Goal: Transaction & Acquisition: Purchase product/service

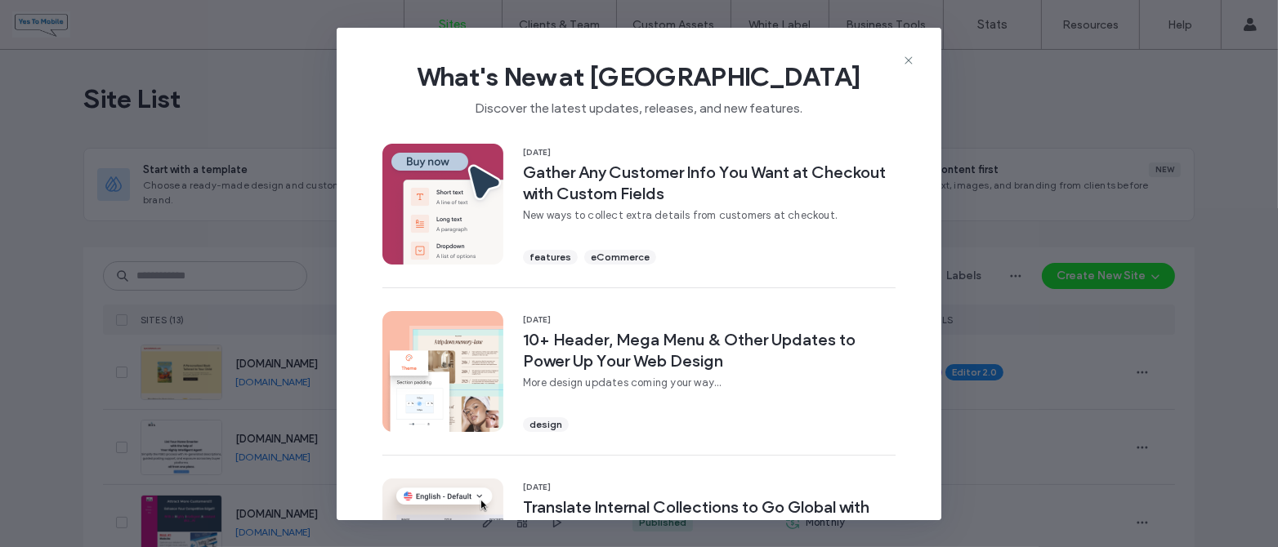
click at [908, 59] on icon at bounding box center [908, 60] width 13 height 13
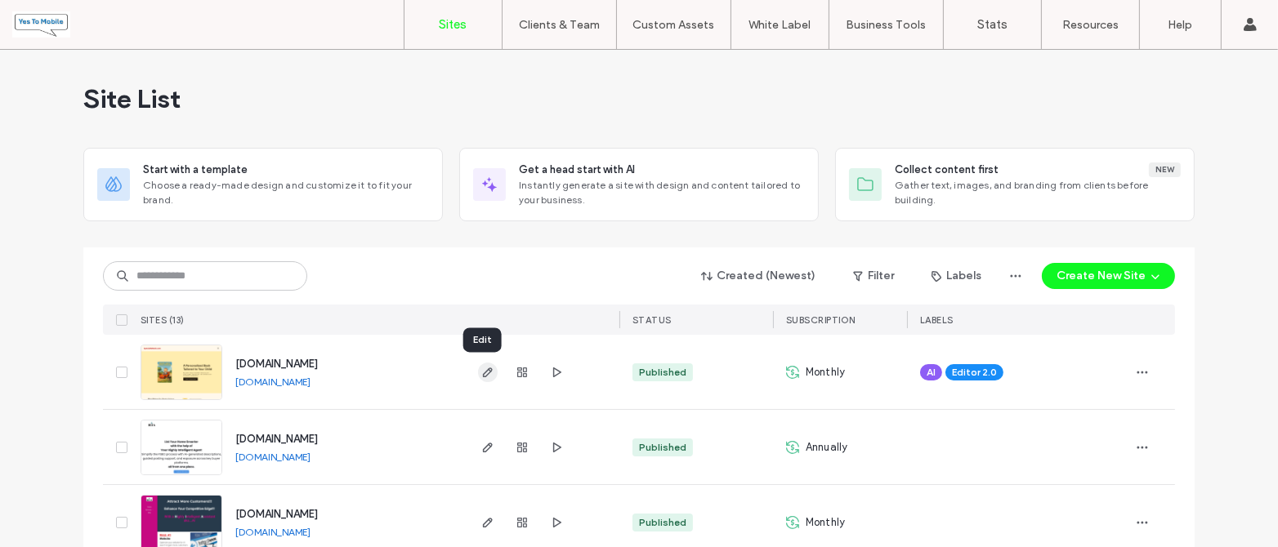
click at [481, 369] on icon "button" at bounding box center [487, 372] width 13 height 13
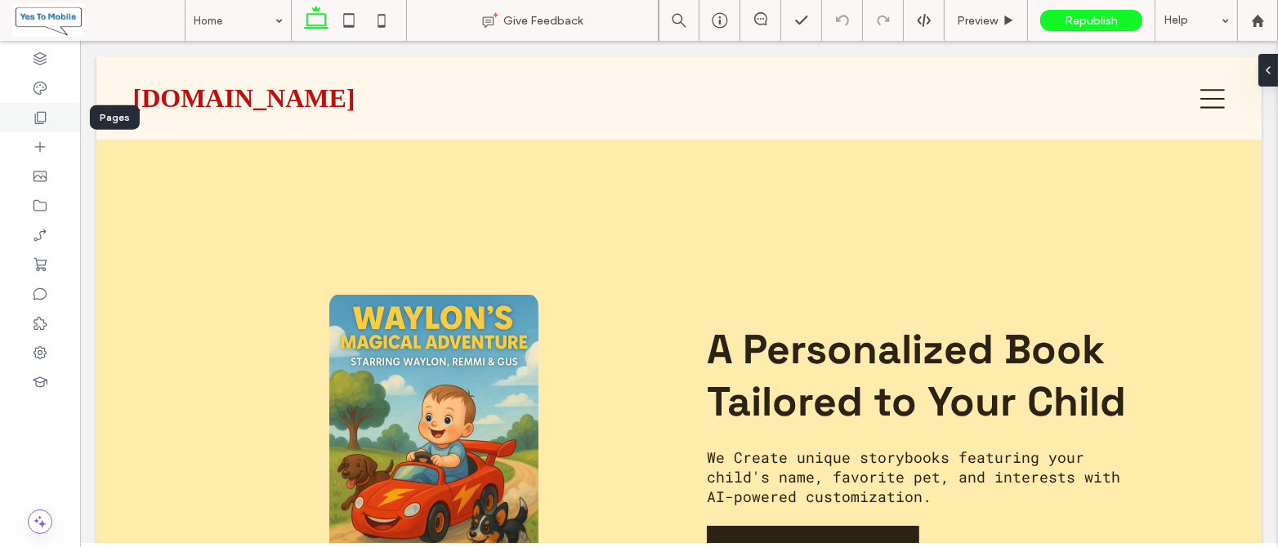
click at [35, 115] on icon at bounding box center [40, 117] width 16 height 16
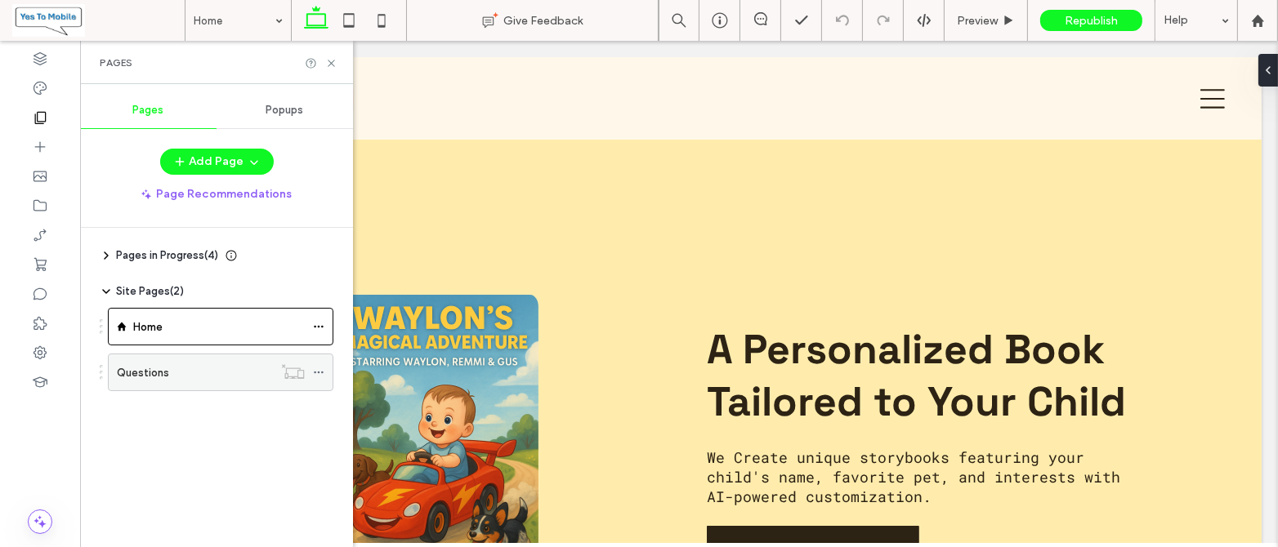
click at [177, 370] on div "Questions" at bounding box center [195, 372] width 156 height 17
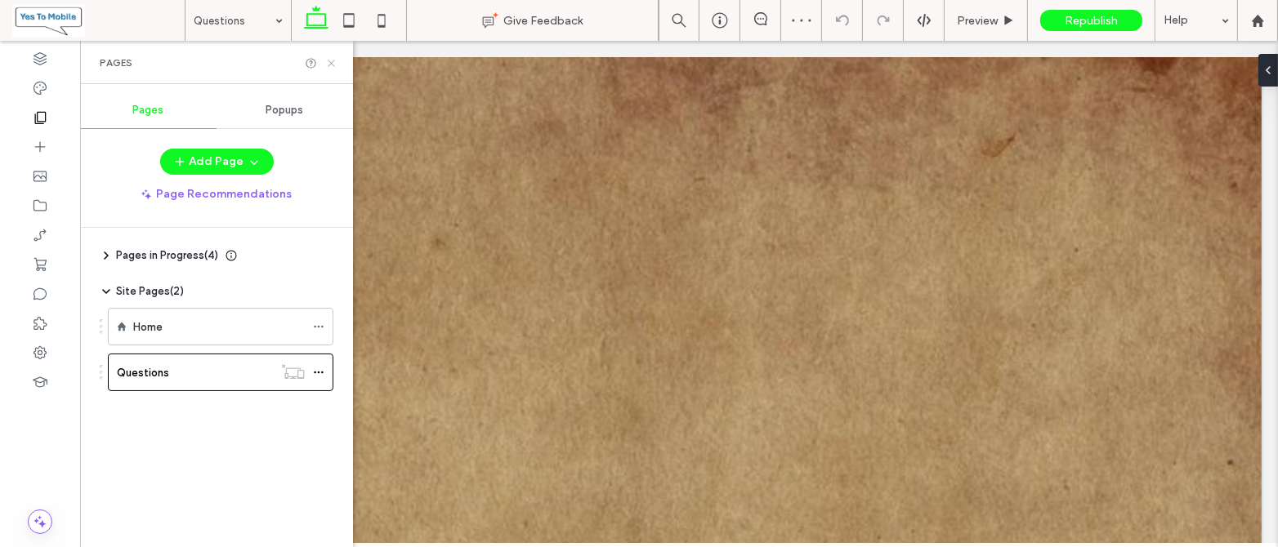
click at [329, 60] on use at bounding box center [331, 63] width 7 height 7
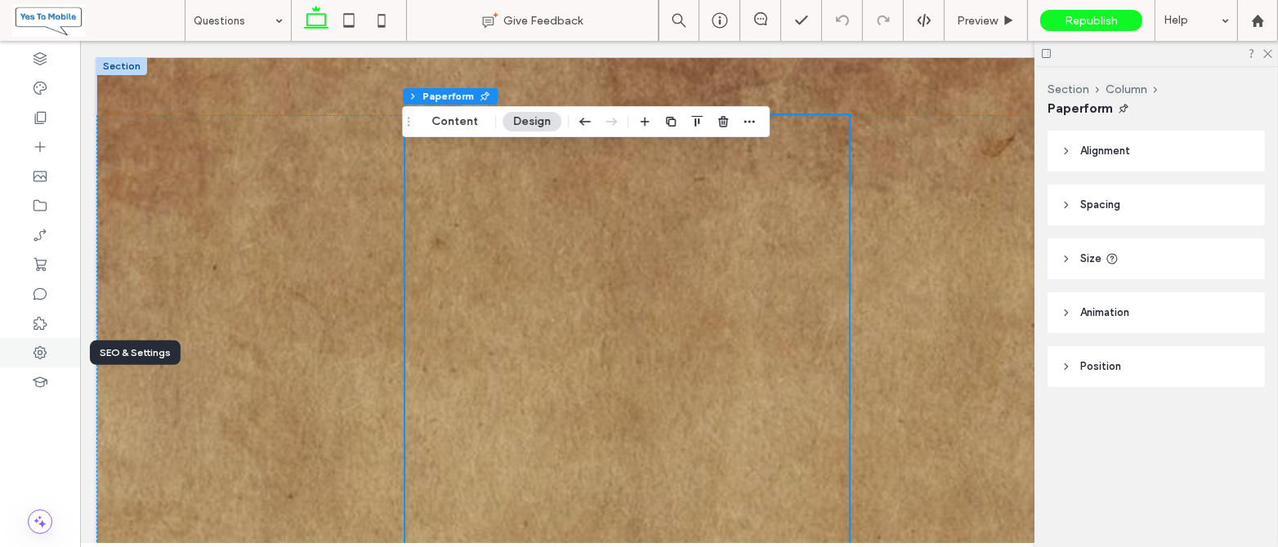
click at [38, 350] on icon at bounding box center [40, 353] width 16 height 16
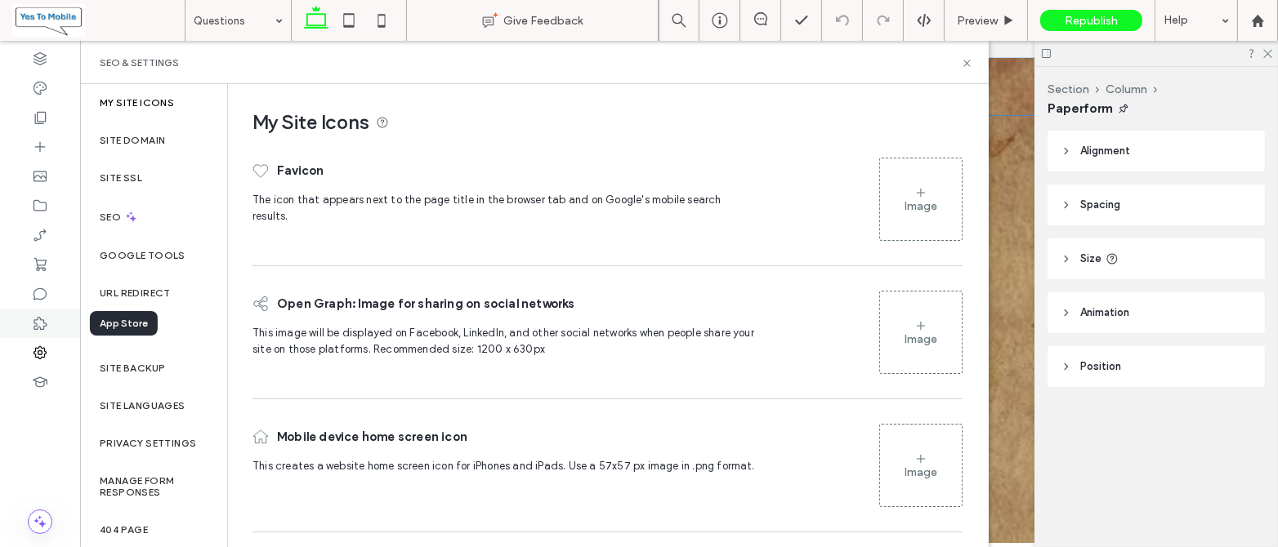
click at [42, 321] on icon at bounding box center [40, 323] width 16 height 16
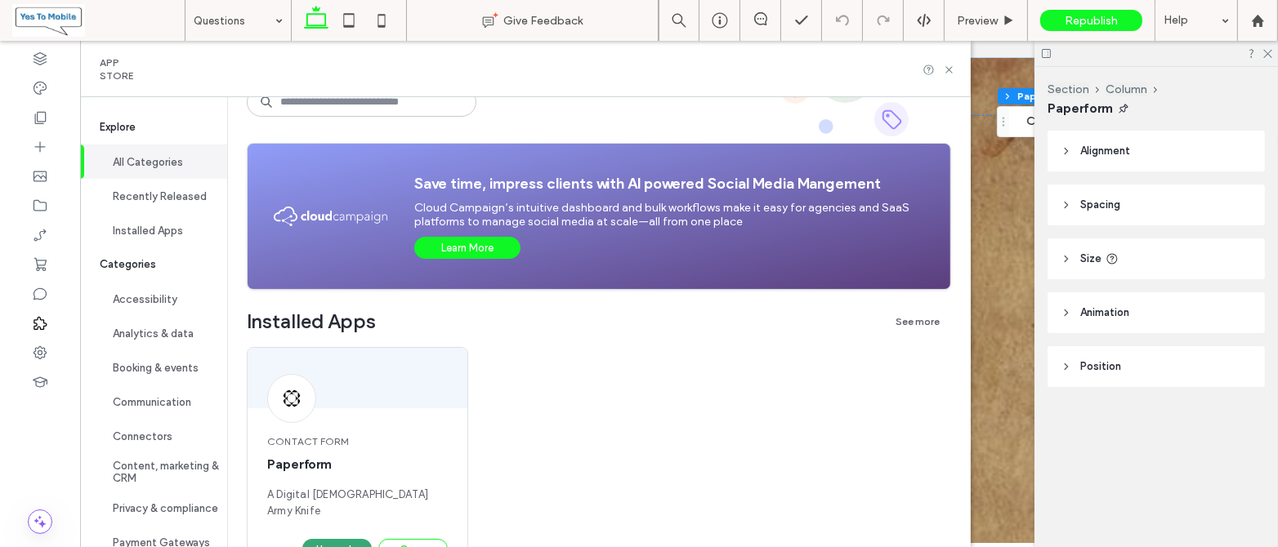
scroll to position [218, 0]
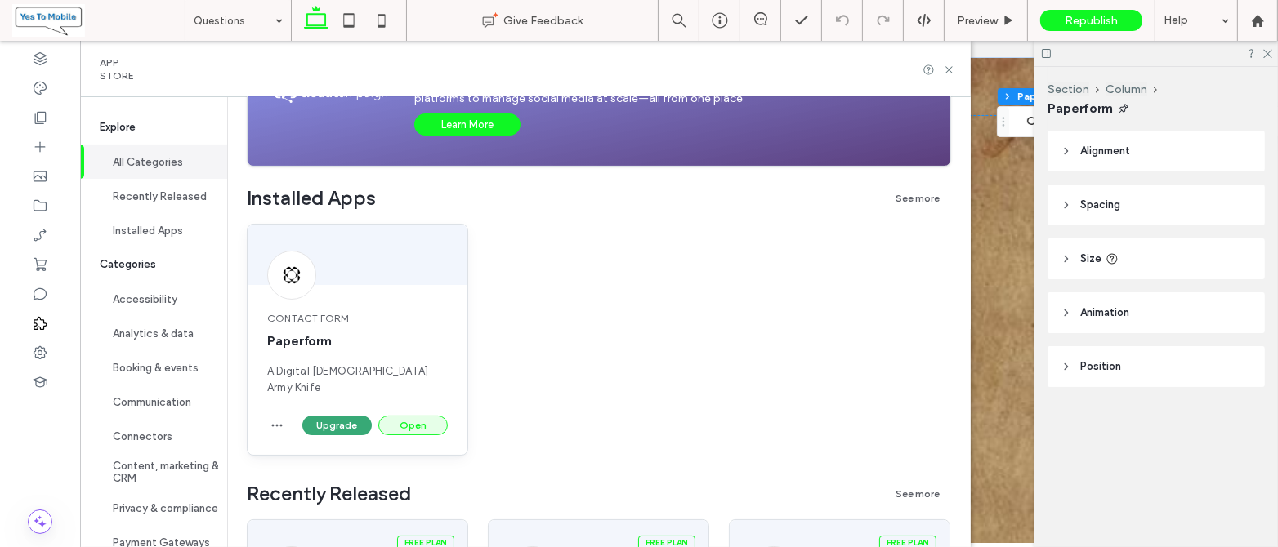
click at [412, 416] on button "Open" at bounding box center [412, 426] width 69 height 20
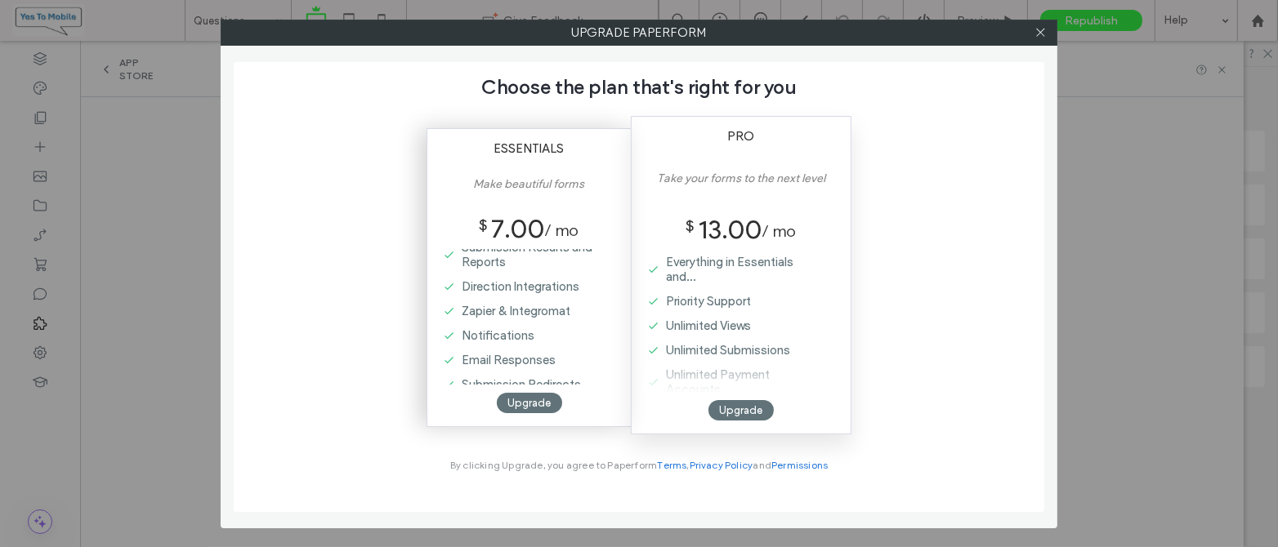
scroll to position [616, 0]
click at [526, 402] on div "Upgrade" at bounding box center [529, 403] width 65 height 20
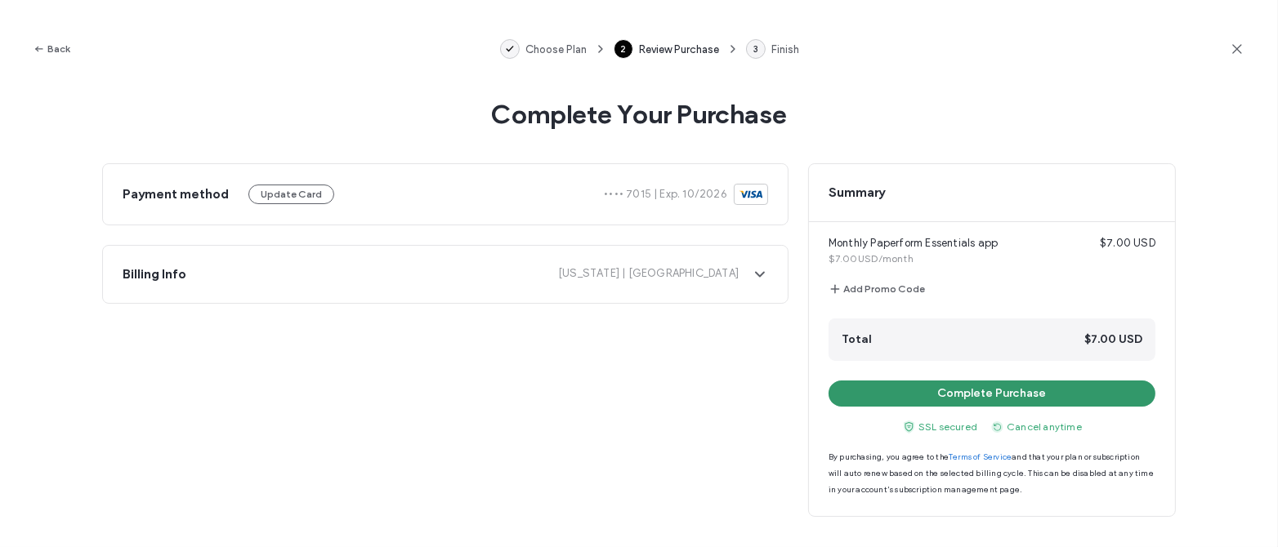
click at [970, 390] on button "Complete Purchase" at bounding box center [991, 394] width 327 height 26
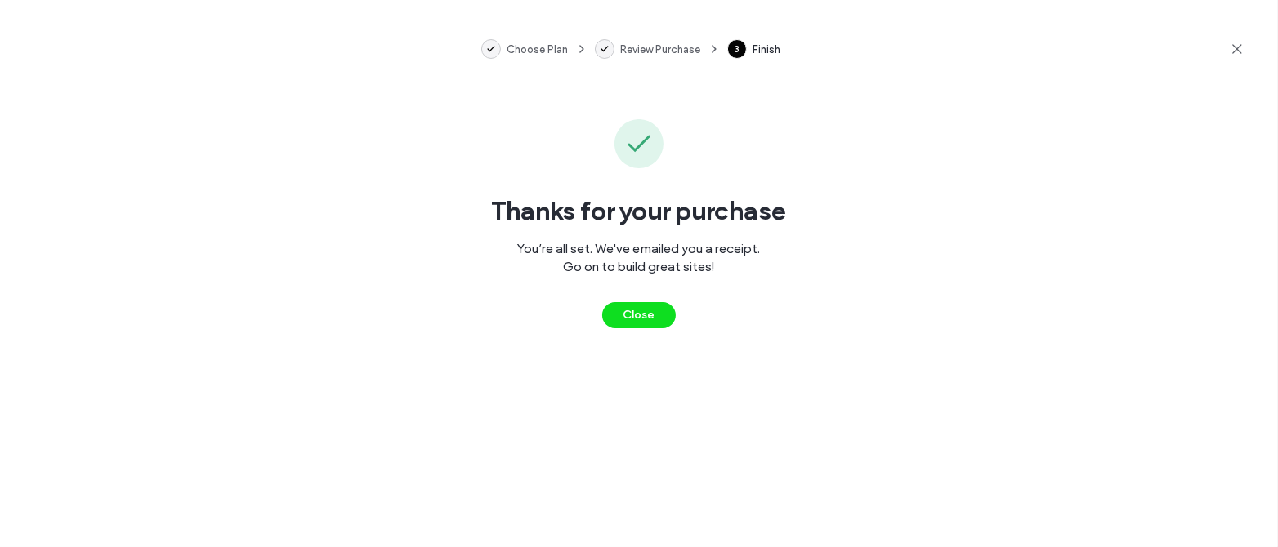
scroll to position [0, 0]
click at [640, 315] on button "Close" at bounding box center [639, 315] width 74 height 26
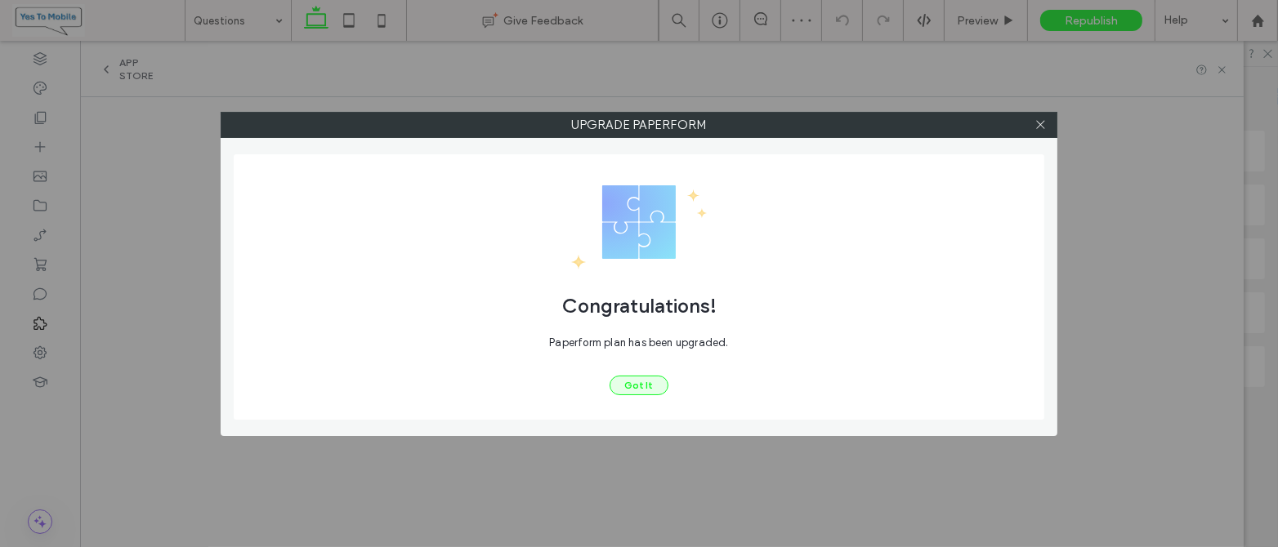
click at [636, 384] on button "Got It" at bounding box center [638, 386] width 59 height 20
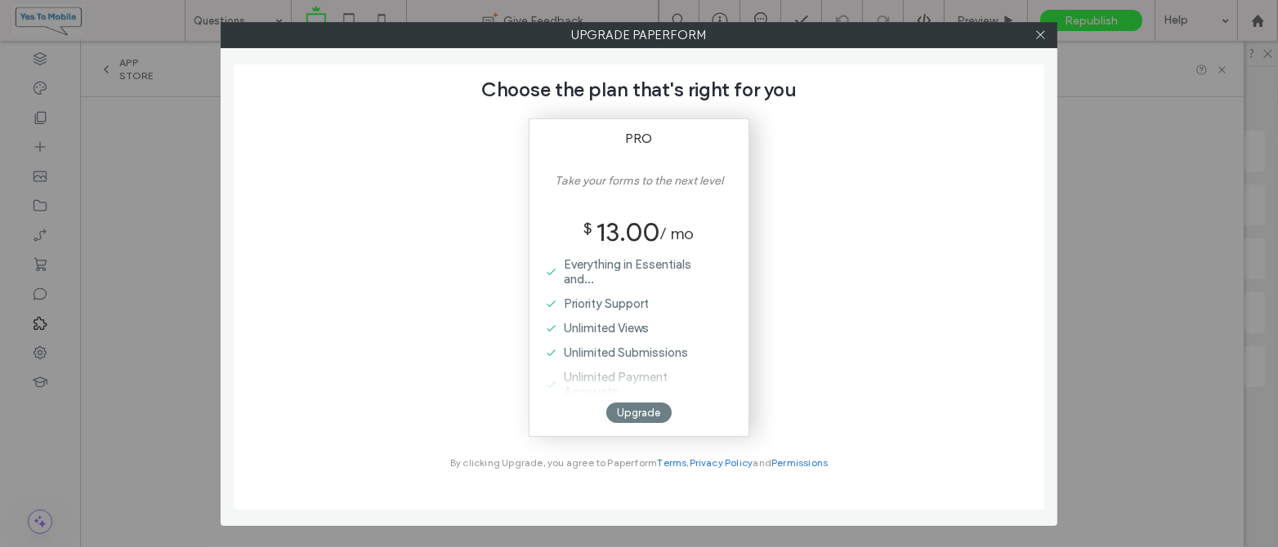
click at [633, 414] on div "Upgrade" at bounding box center [638, 413] width 65 height 20
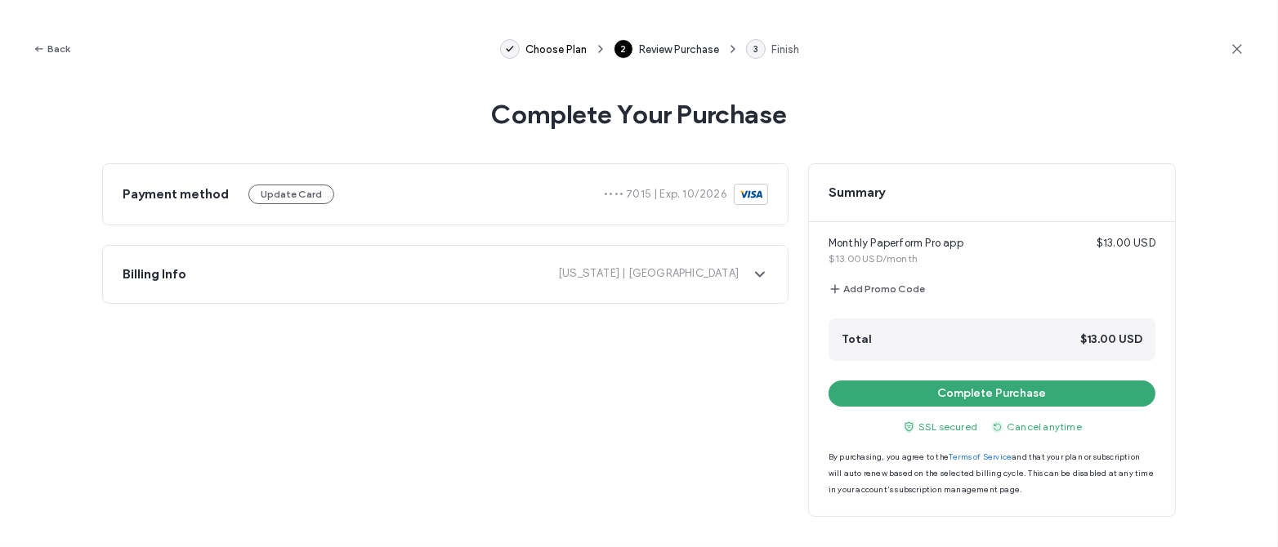
click at [544, 46] on span "Choose Plan" at bounding box center [556, 49] width 61 height 12
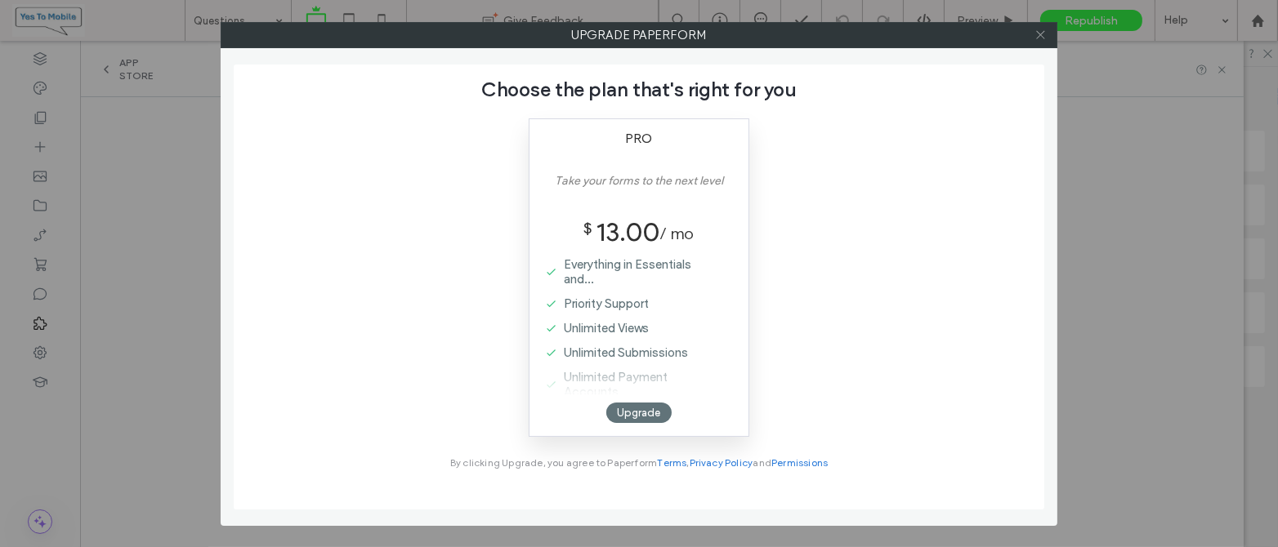
click at [1040, 31] on icon at bounding box center [1040, 35] width 12 height 12
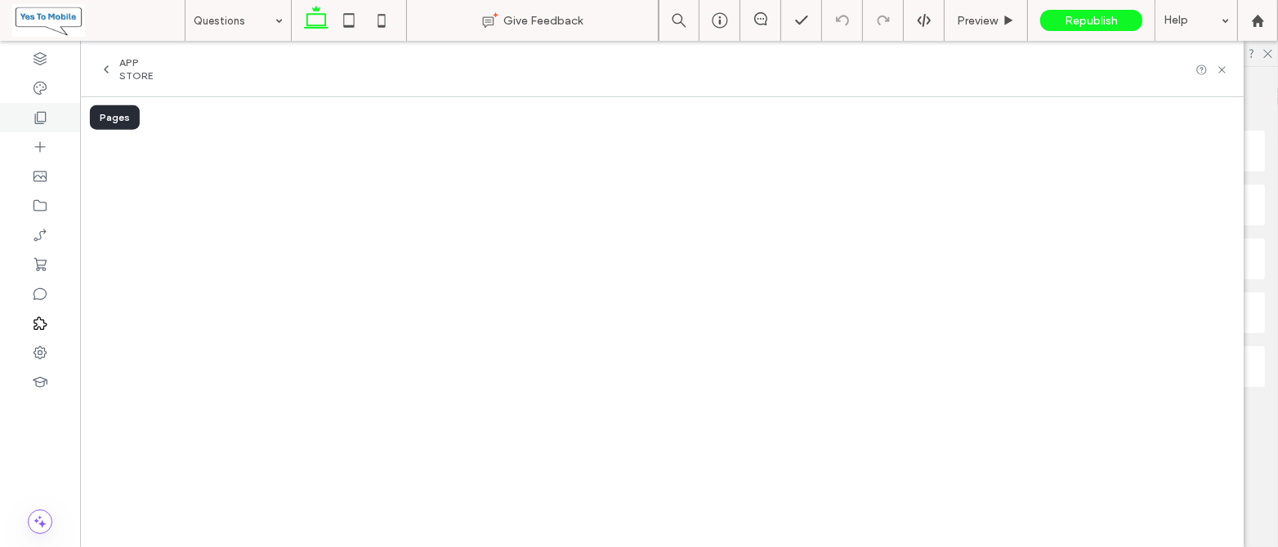
click at [37, 114] on use at bounding box center [40, 118] width 11 height 12
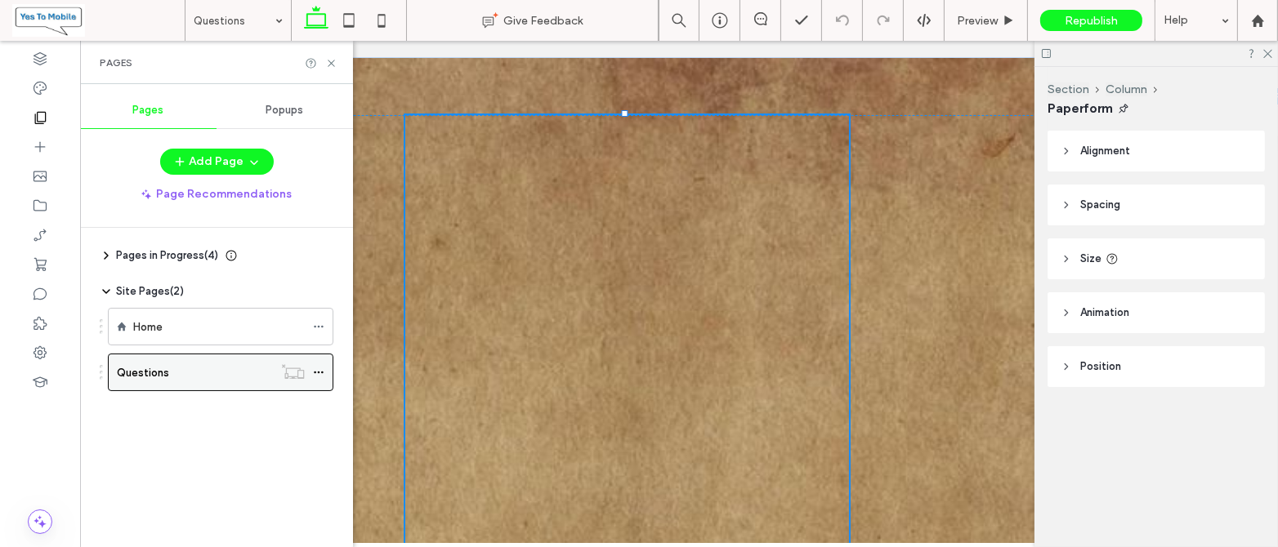
click at [201, 373] on div "Questions" at bounding box center [195, 372] width 156 height 17
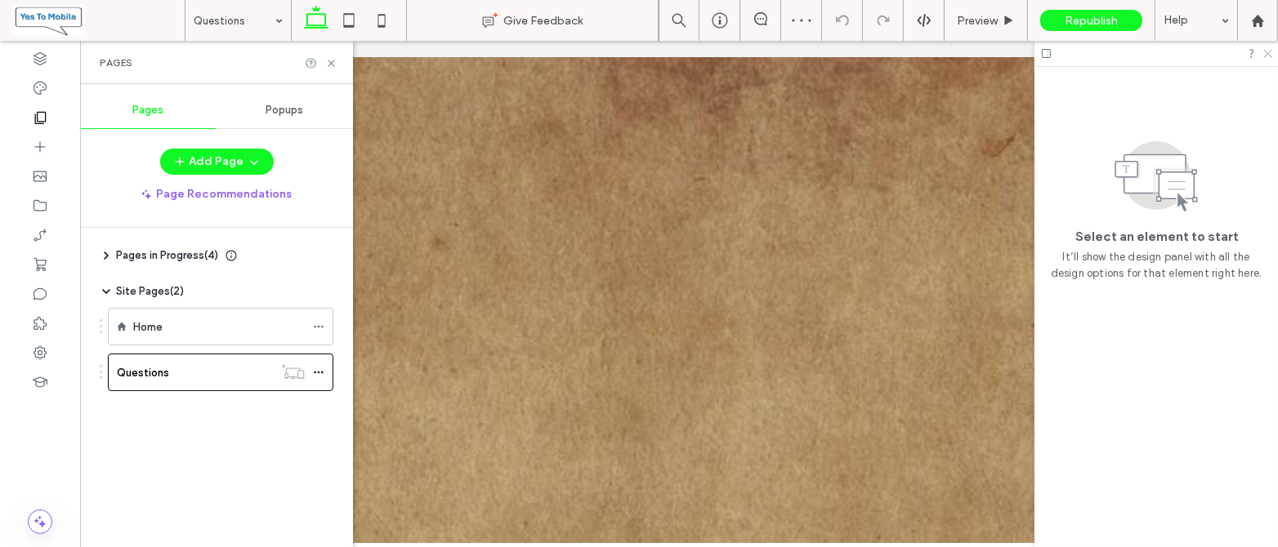
click at [1268, 55] on icon at bounding box center [1266, 52] width 11 height 11
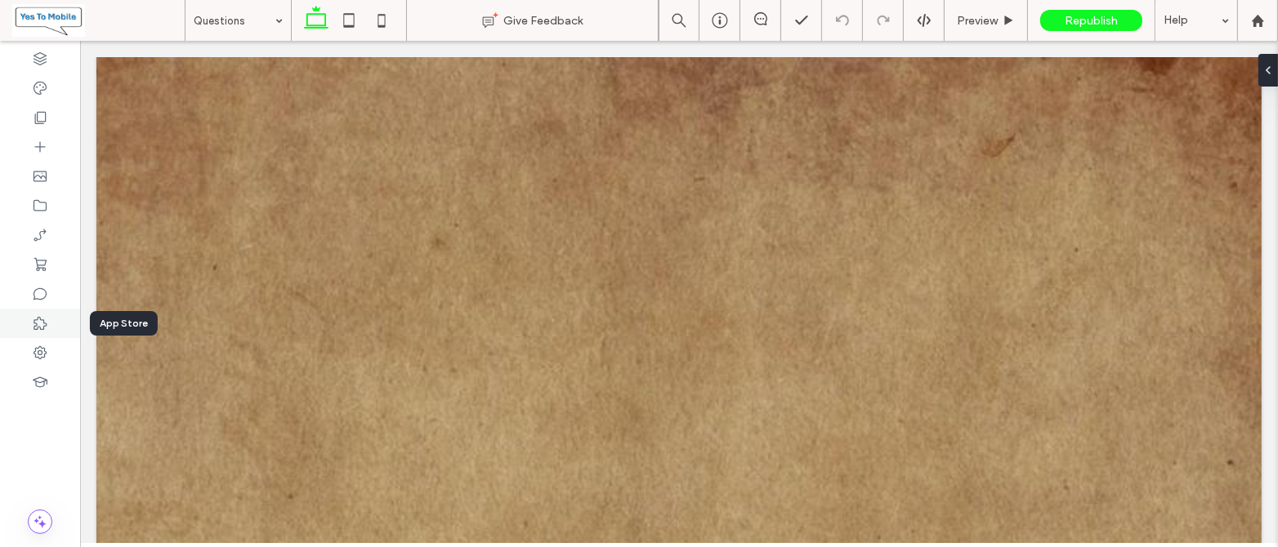
click at [42, 321] on icon at bounding box center [40, 323] width 16 height 16
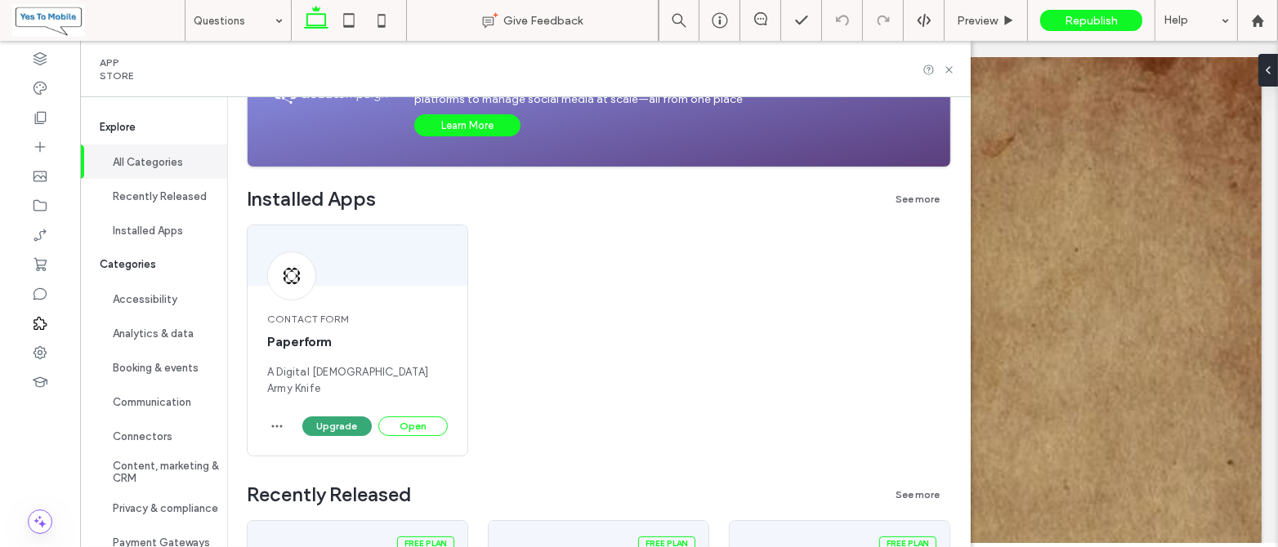
scroll to position [218, 0]
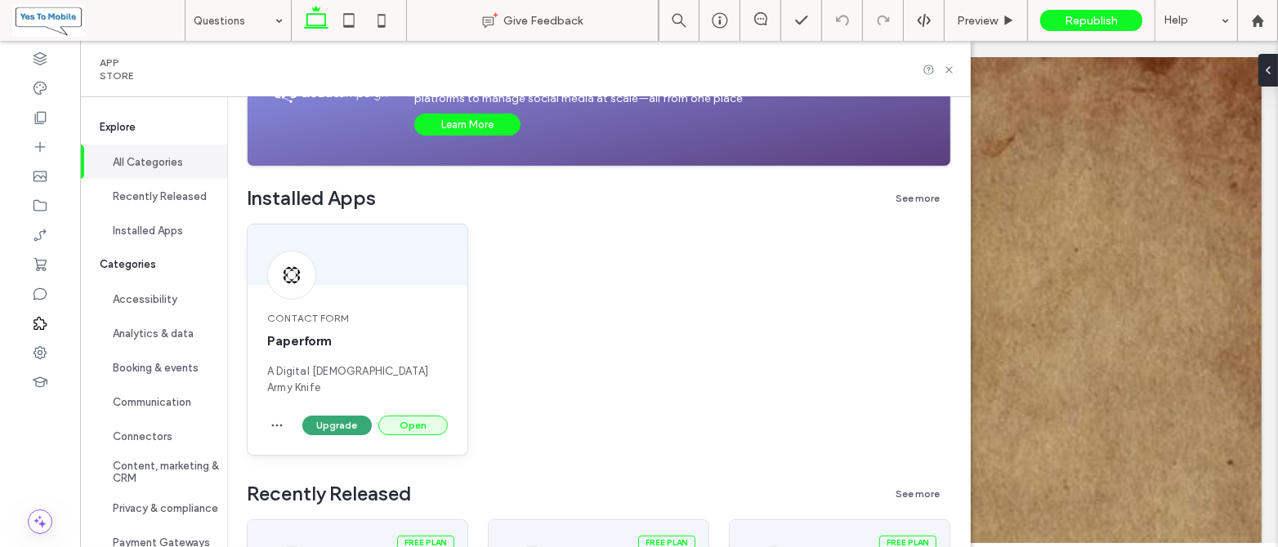
click at [406, 416] on button "Open" at bounding box center [412, 426] width 69 height 20
